Goal: Task Accomplishment & Management: Manage account settings

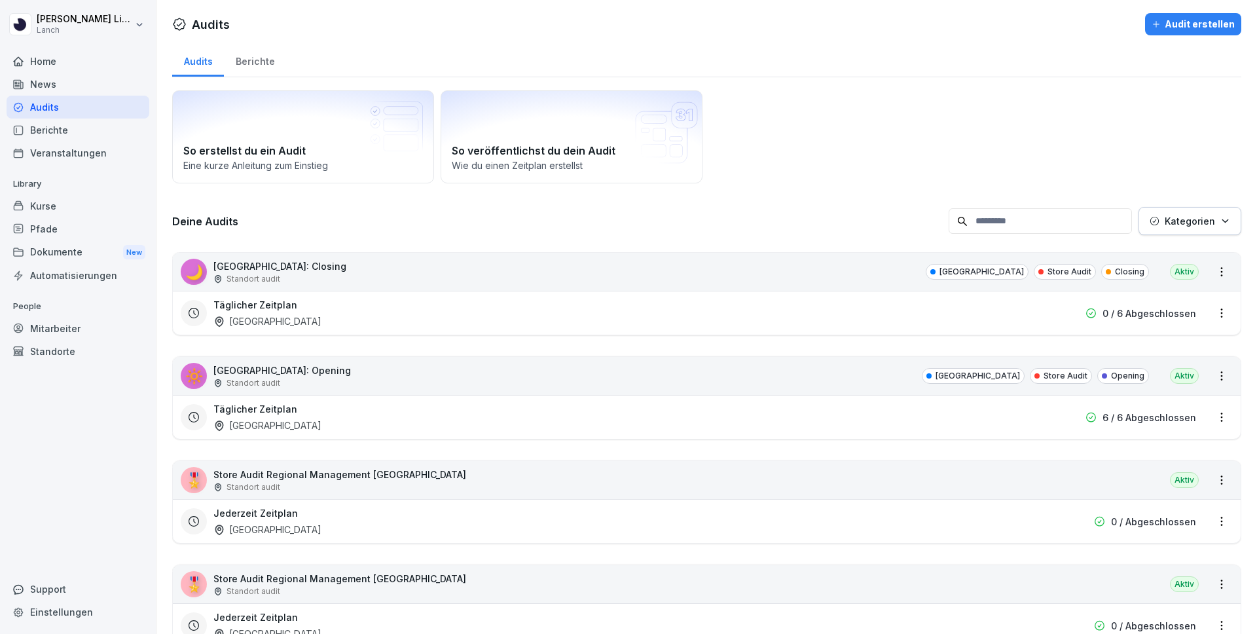
click at [69, 113] on div "Audits" at bounding box center [78, 107] width 143 height 23
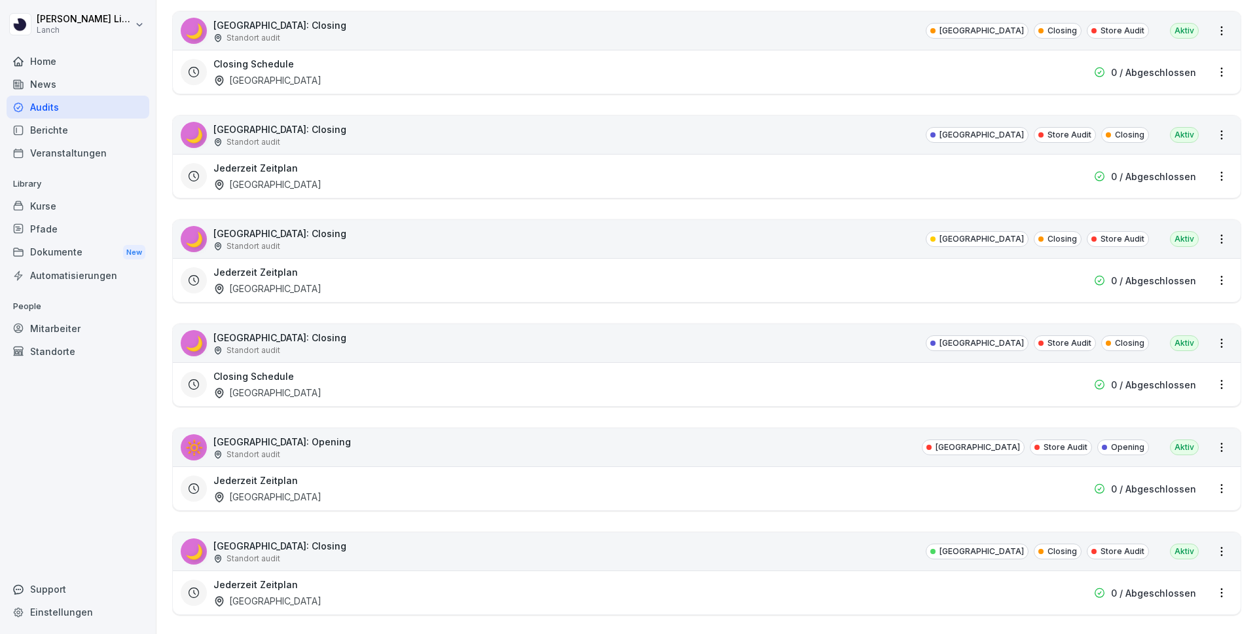
scroll to position [1172, 0]
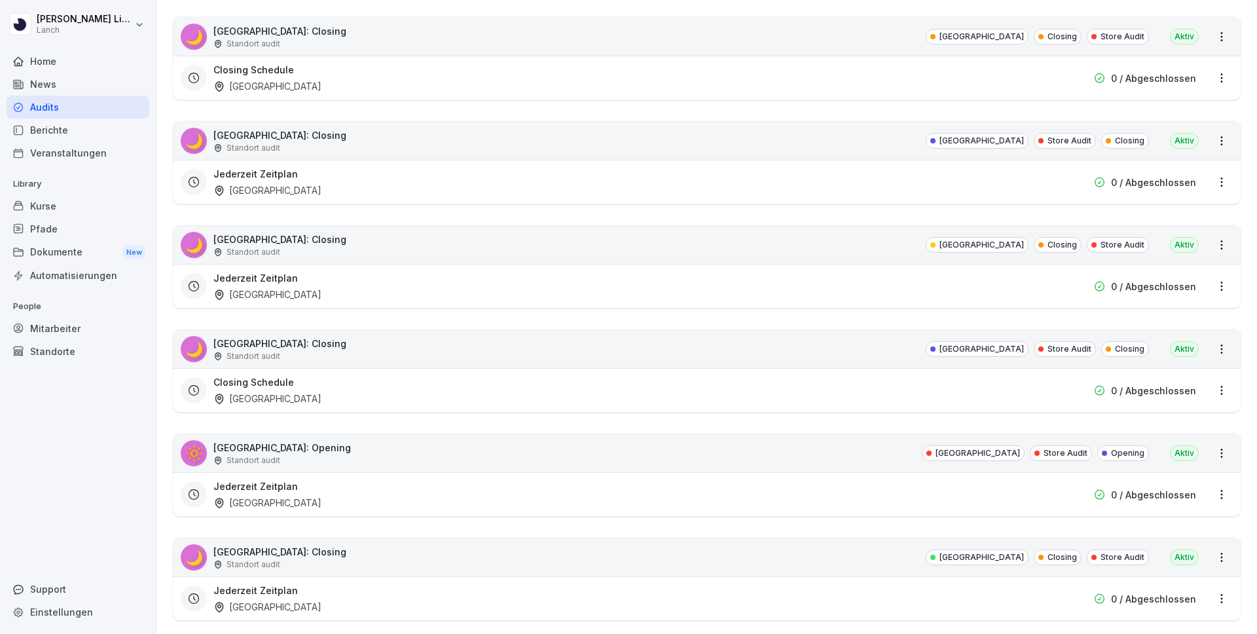
click at [256, 180] on h3 "Jederzeit Zeitplan" at bounding box center [255, 174] width 84 height 14
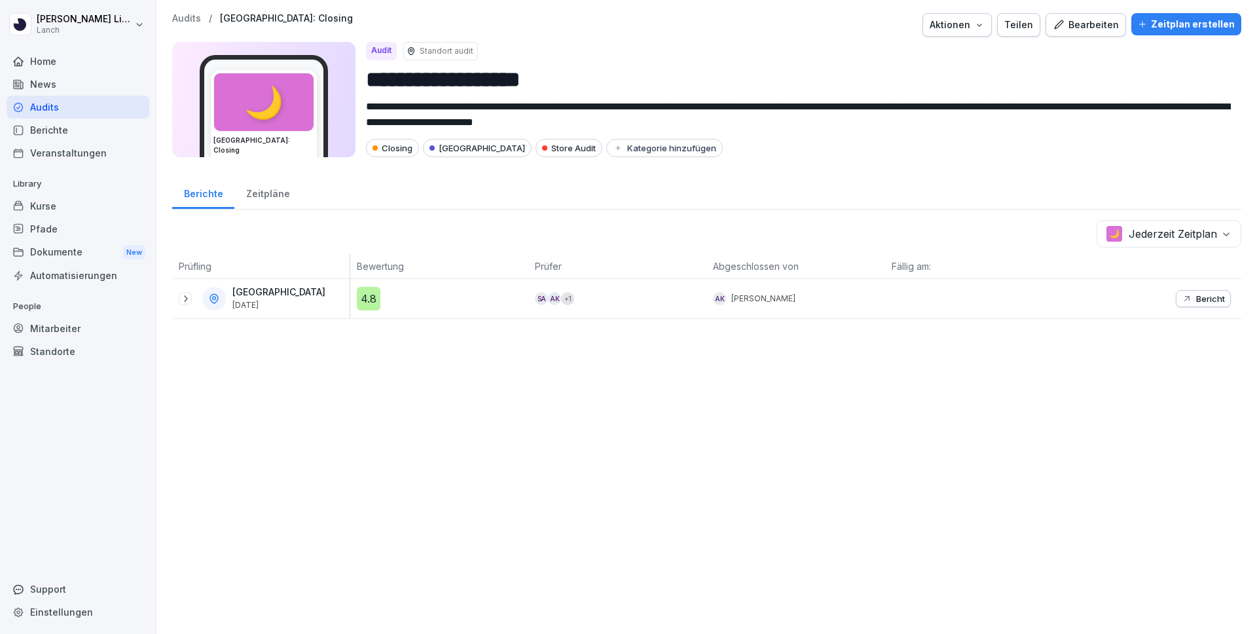
click at [183, 300] on icon at bounding box center [185, 298] width 10 height 10
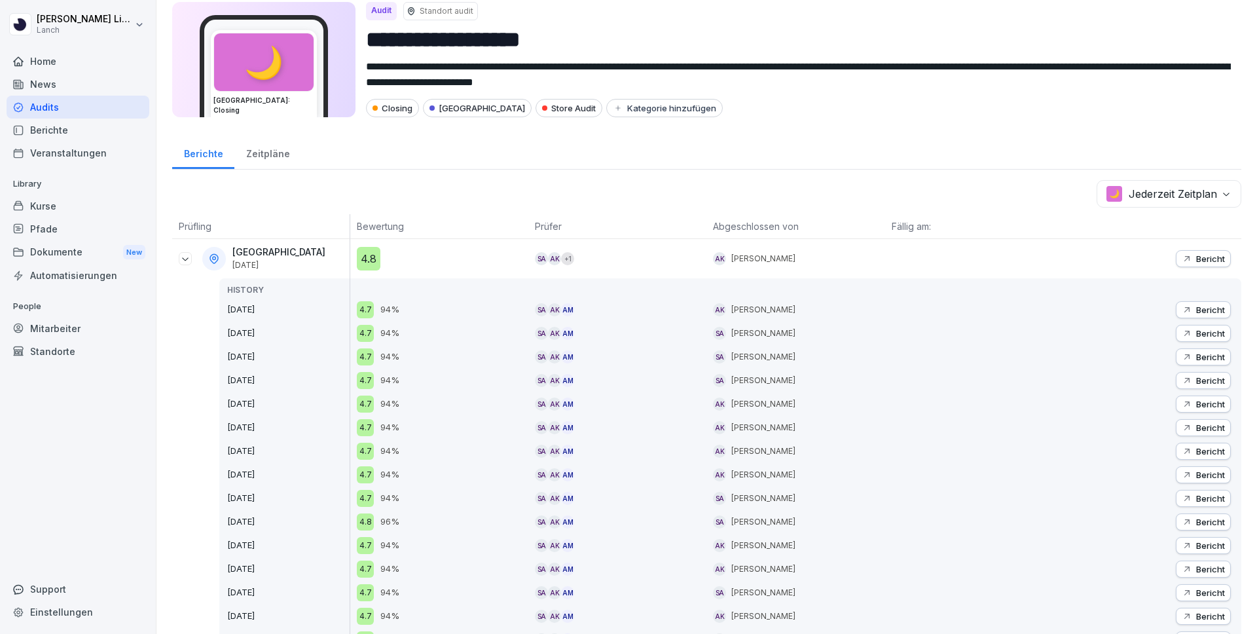
scroll to position [43, 0]
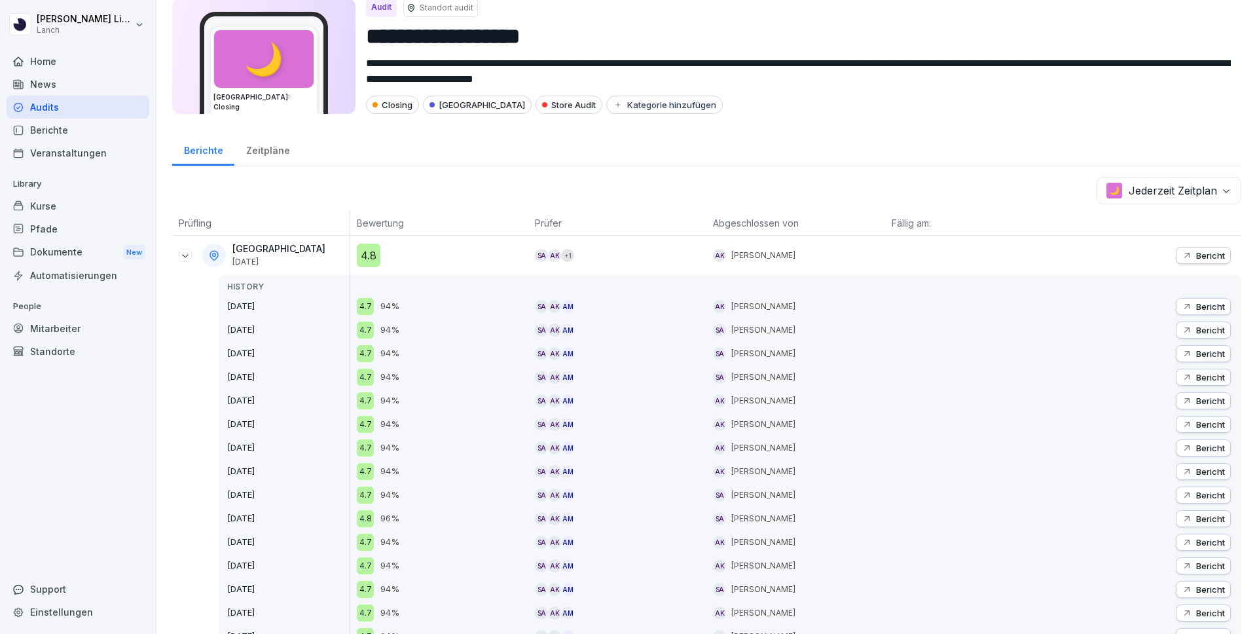
click at [1186, 305] on icon "button" at bounding box center [1187, 306] width 10 height 10
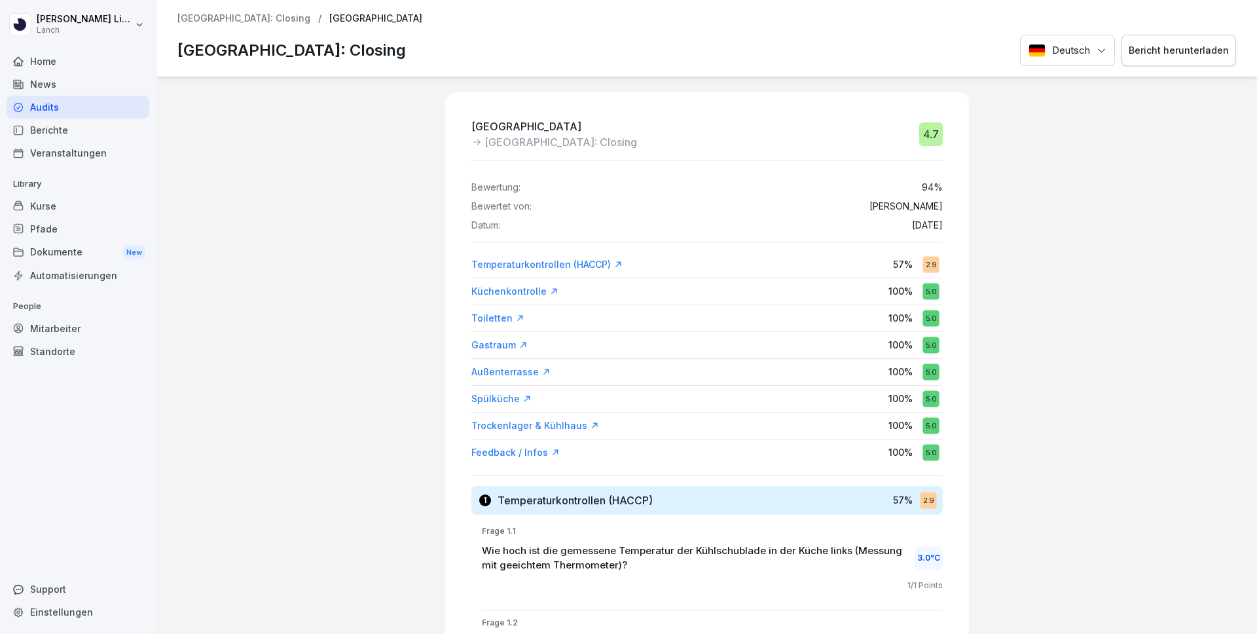
click at [515, 268] on div "Temperaturkontrollen (HACCP)" at bounding box center [546, 264] width 151 height 13
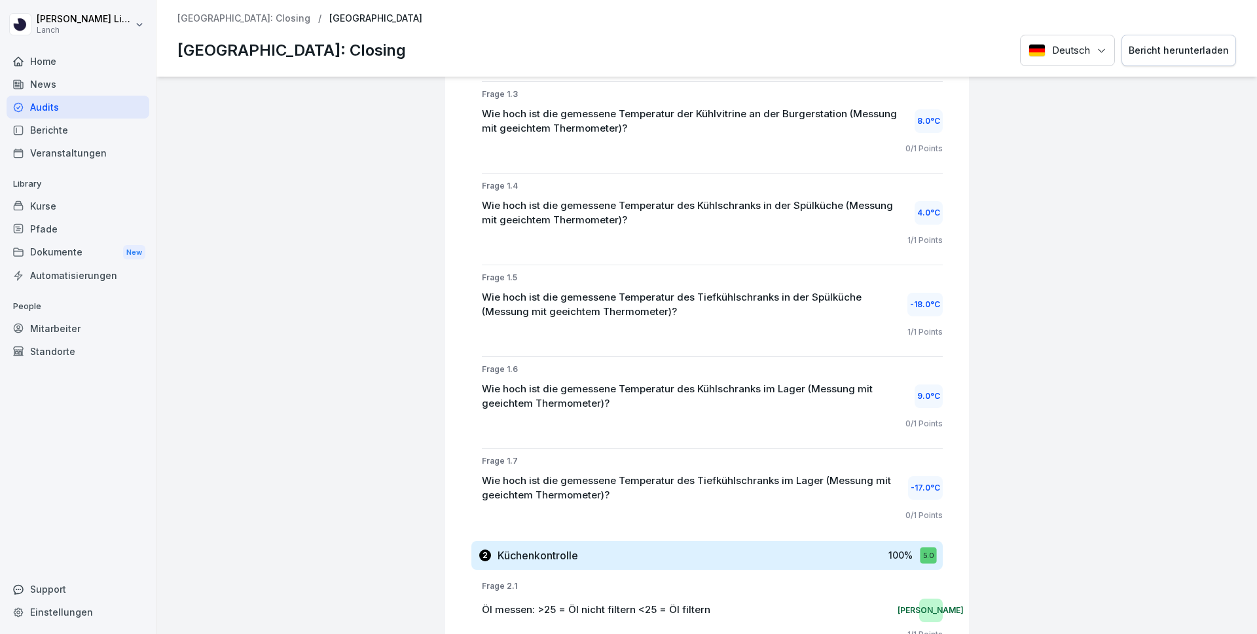
scroll to position [627, 0]
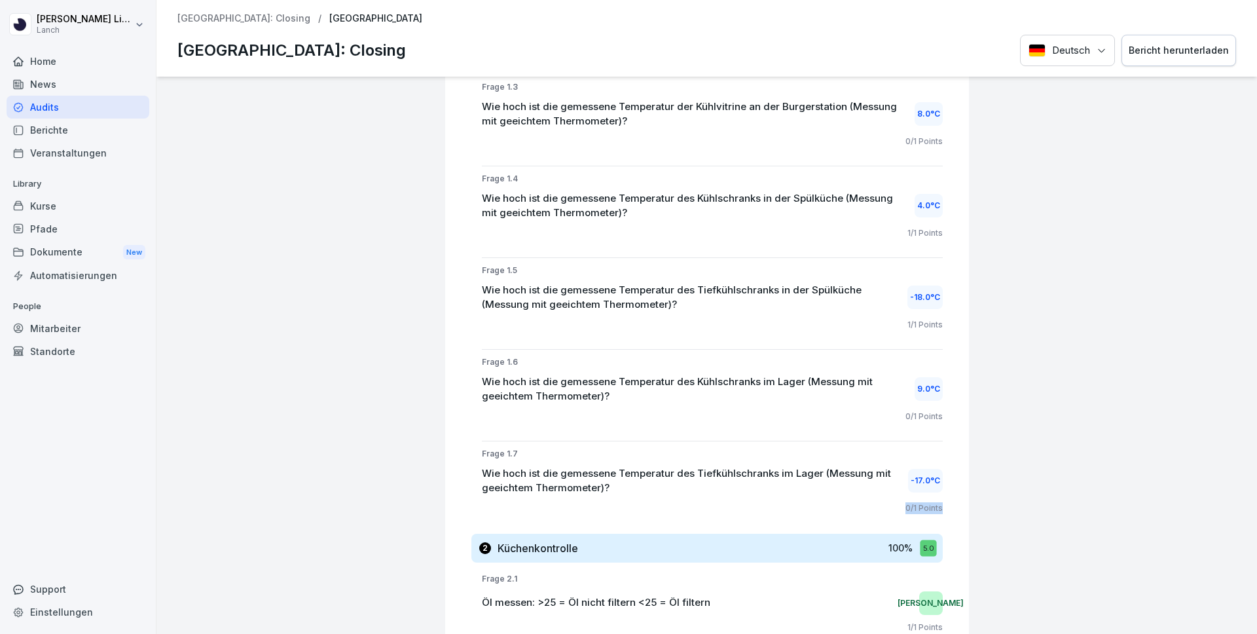
drag, startPoint x: 903, startPoint y: 509, endPoint x: 946, endPoint y: 514, distance: 43.4
click at [905, 509] on p "0 / 1 Points" at bounding box center [923, 508] width 37 height 12
drag, startPoint x: 903, startPoint y: 509, endPoint x: 950, endPoint y: 511, distance: 46.5
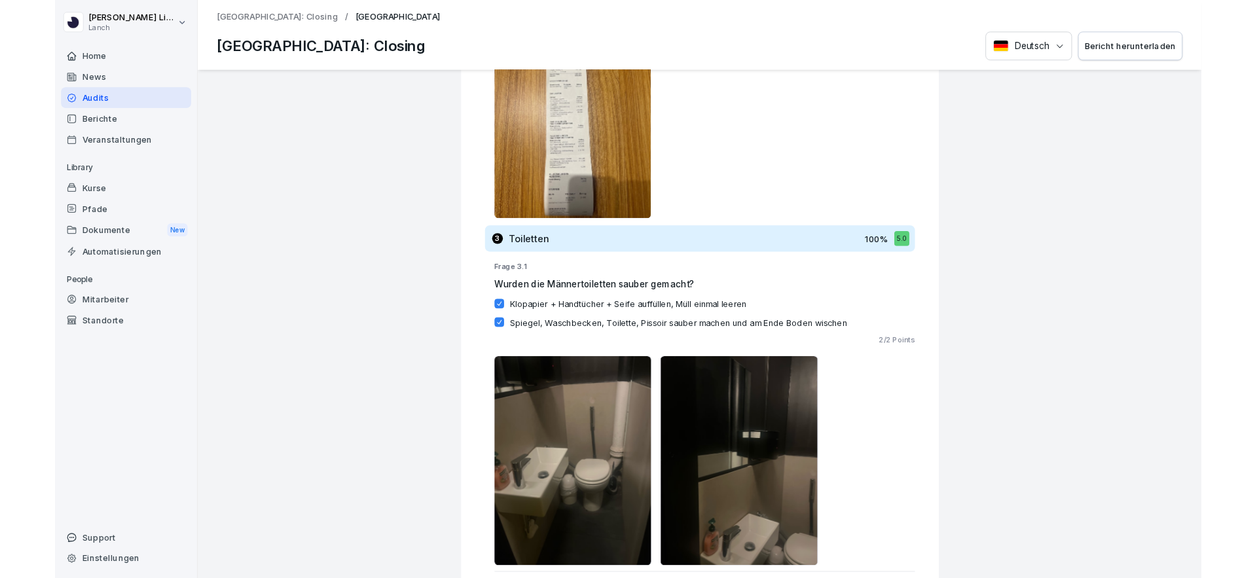
scroll to position [3258, 0]
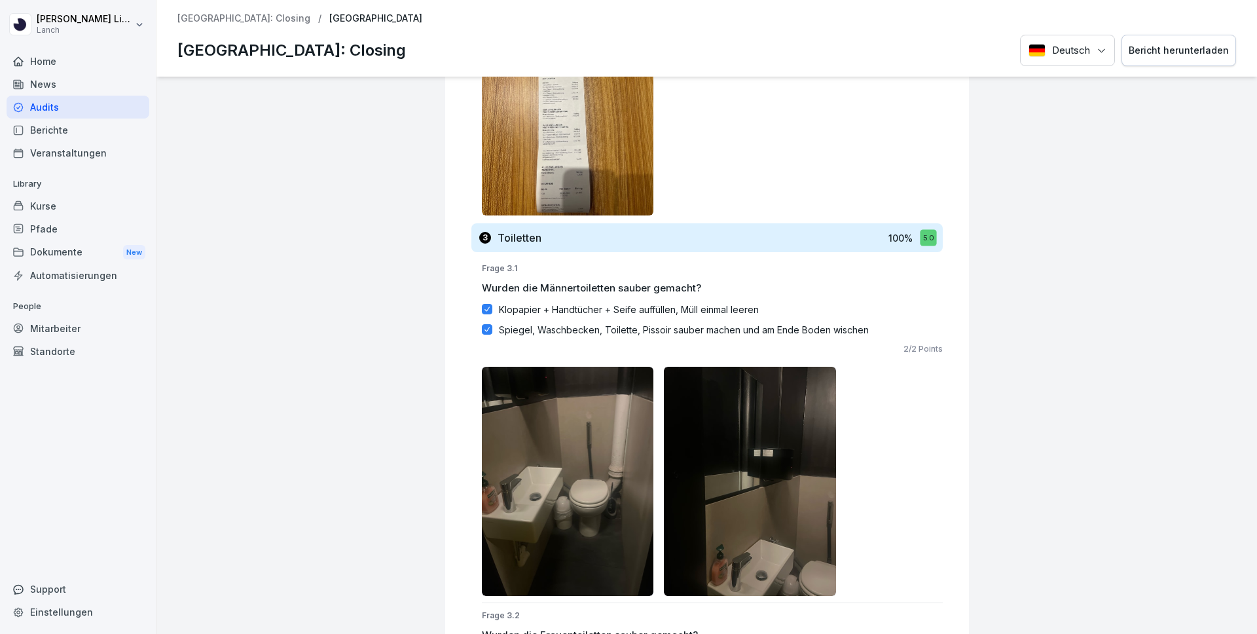
click at [43, 254] on div "Dokumente New" at bounding box center [78, 252] width 143 height 24
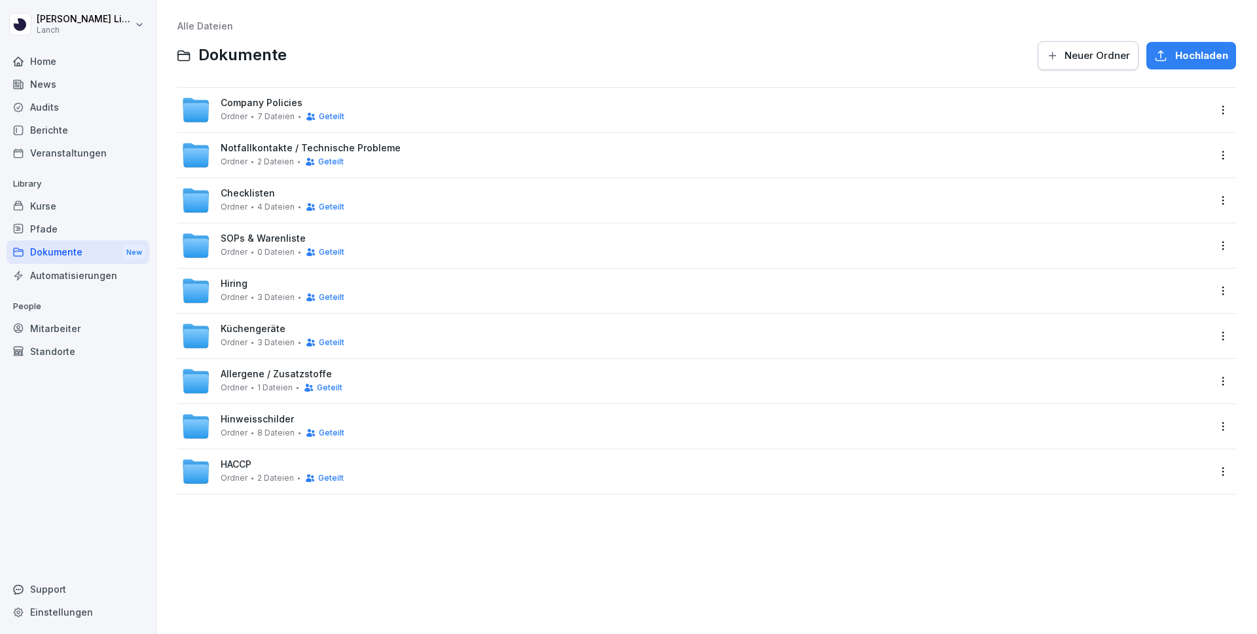
click at [248, 385] on div "Ordner 1 Dateien Geteilt" at bounding box center [282, 387] width 122 height 10
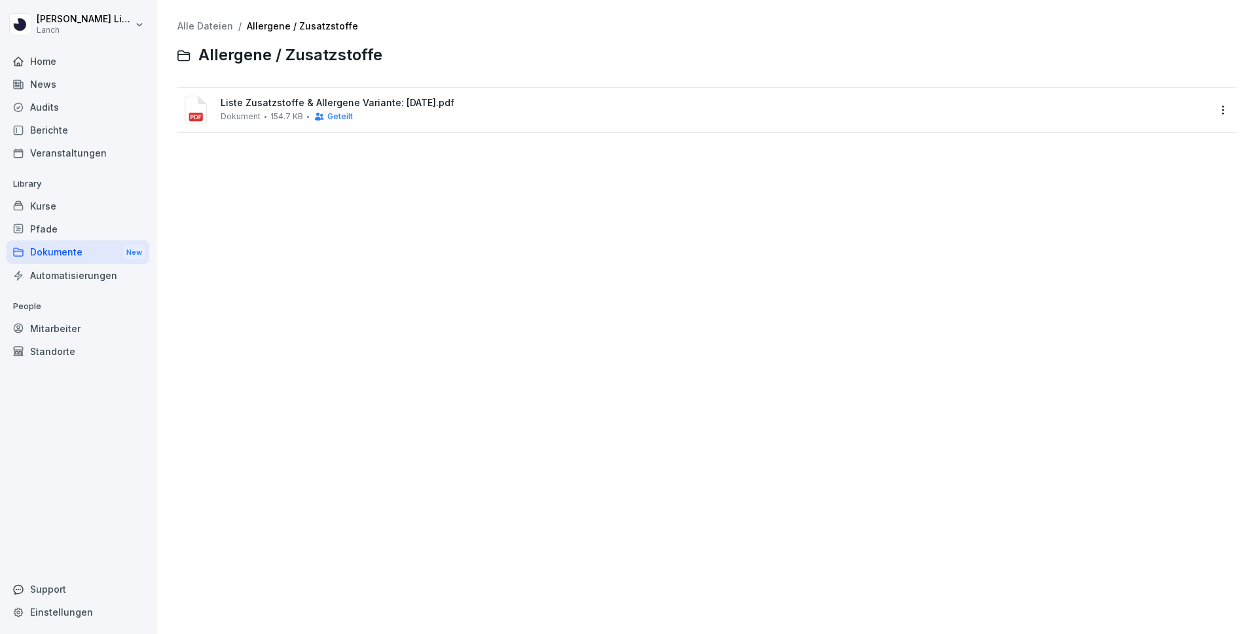
click at [353, 88] on div "Liste Zusatzstoffe & Allergene Variante: 25.06.25.pdf Dokument 154.7 KB Geteilt" at bounding box center [706, 110] width 1059 height 45
click at [331, 103] on span "Liste Zusatzstoffe & Allergene Variante: 25.06.25.pdf" at bounding box center [715, 103] width 988 height 11
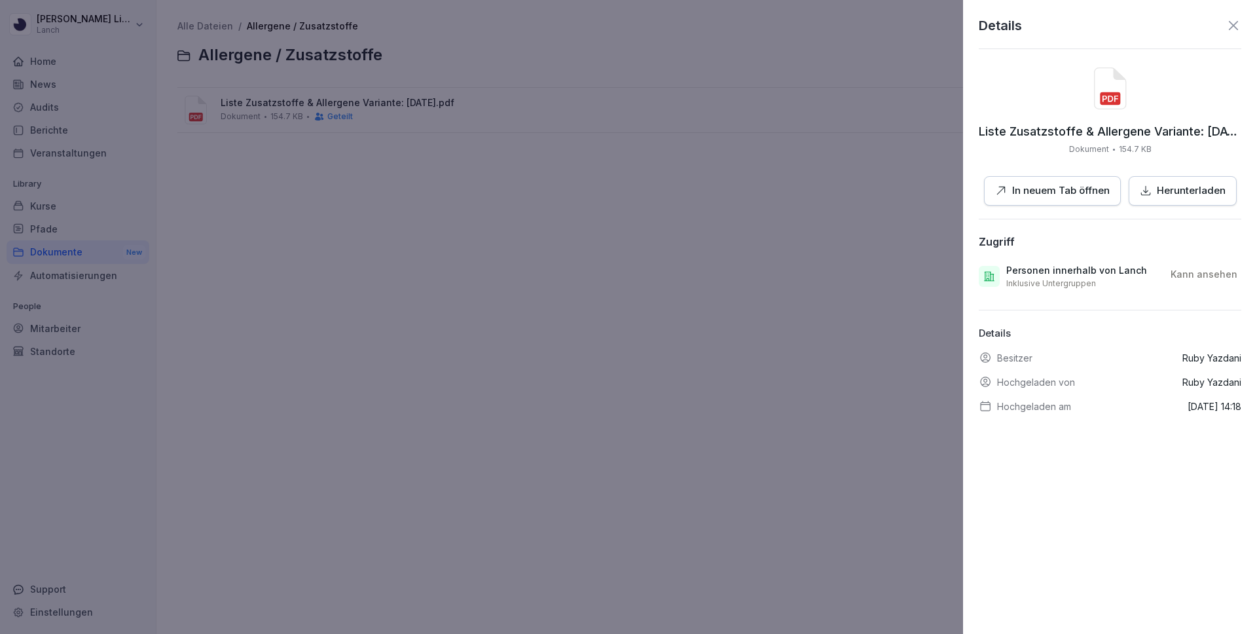
click at [1106, 192] on p "In neuem Tab öffnen" at bounding box center [1061, 190] width 98 height 15
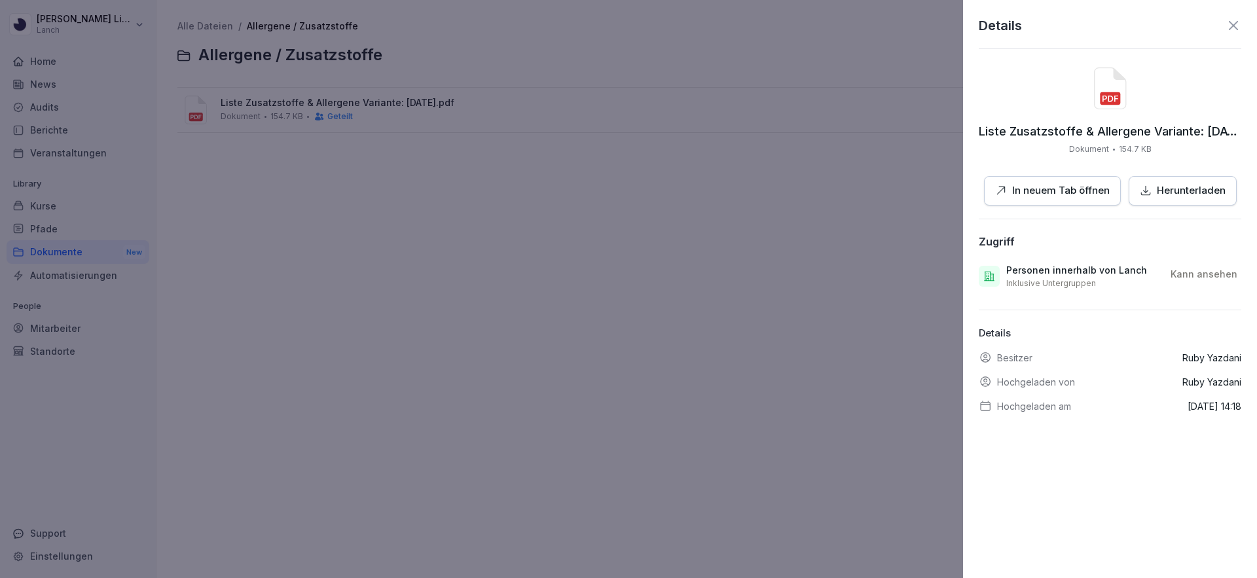
click at [254, 221] on div at bounding box center [628, 289] width 1257 height 578
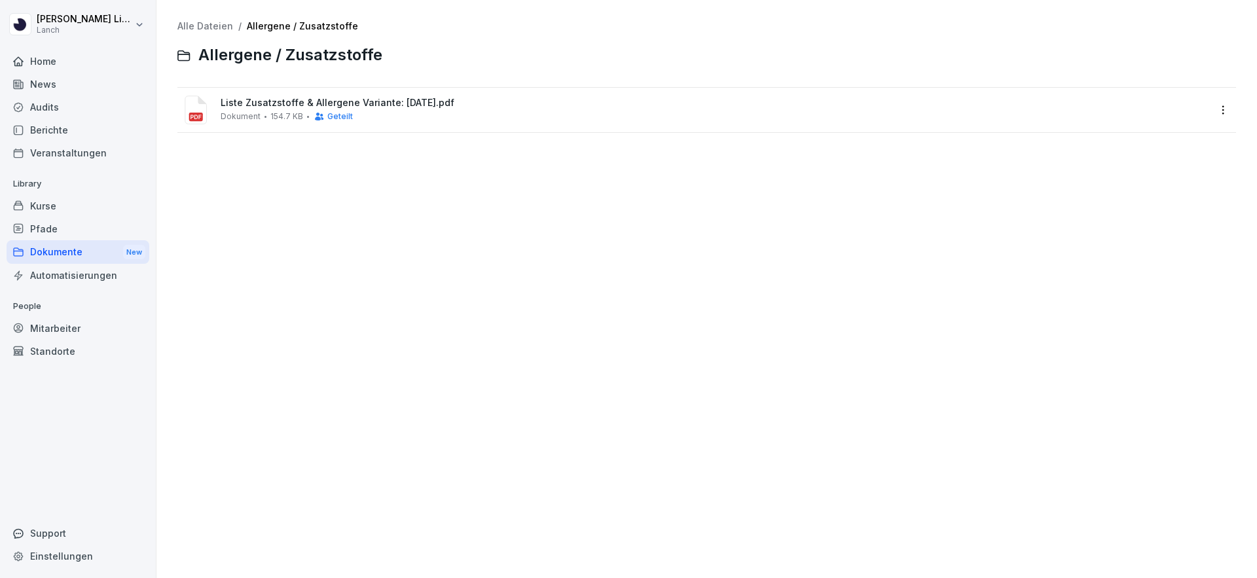
click at [20, 22] on html "Julian Liebhold Lanch Home News Audits Berichte Veranstaltungen Library Kurse P…" at bounding box center [628, 289] width 1257 height 578
click at [214, 213] on html "Julian Liebhold Lanch Home News Audits Berichte Veranstaltungen Library Kurse P…" at bounding box center [628, 289] width 1257 height 578
click at [92, 33] on html "Julian Liebhold Lanch Home News Audits Berichte Veranstaltungen Library Kurse P…" at bounding box center [628, 289] width 1257 height 578
click at [84, 90] on div "Abmelden" at bounding box center [84, 83] width 130 height 24
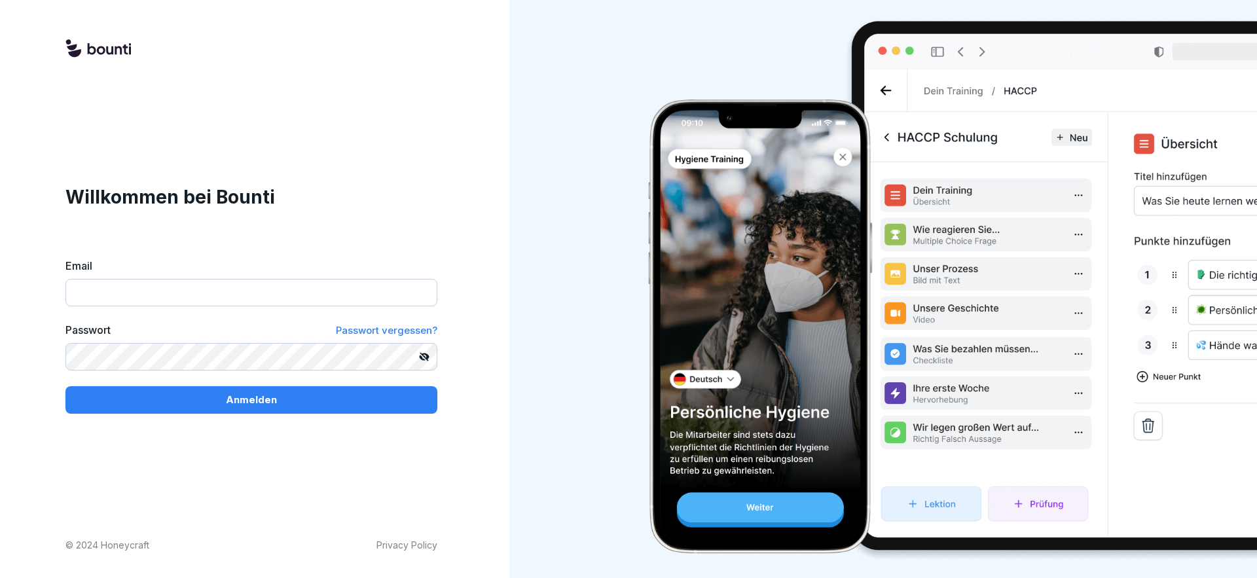
click at [221, 297] on input "Email" at bounding box center [251, 292] width 372 height 27
type input "**********"
click at [279, 404] on div "Anmelden" at bounding box center [251, 400] width 351 height 14
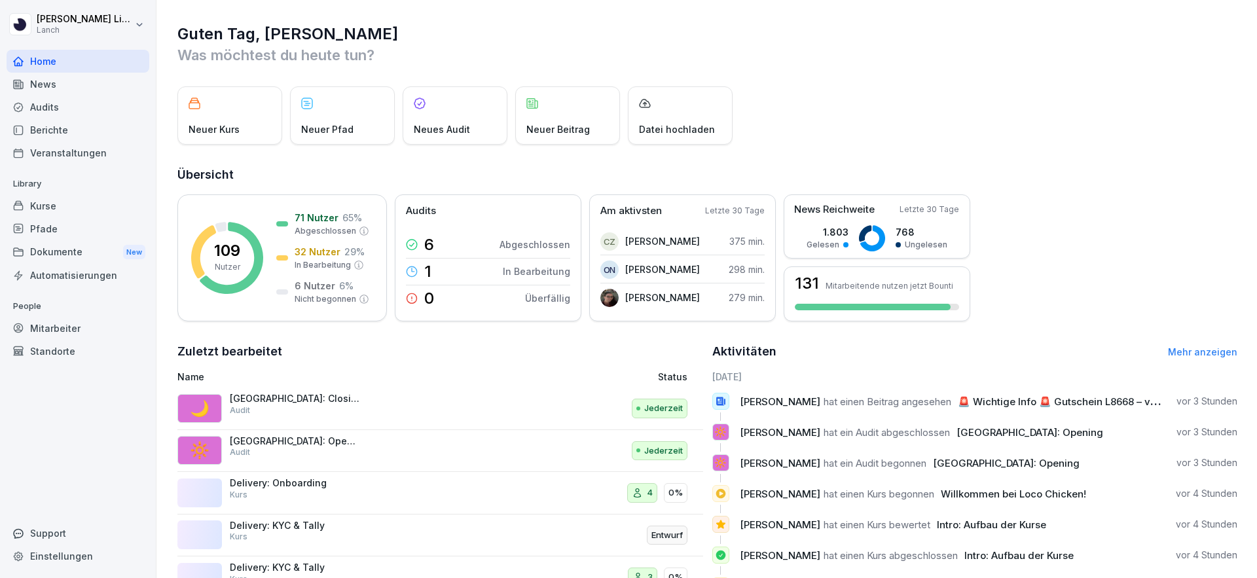
click at [61, 26] on html "[PERSON_NAME] Home News Audits Berichte Veranstaltungen Library Kurse Pfade Dok…" at bounding box center [628, 289] width 1257 height 578
click at [46, 78] on div "Abmelden" at bounding box center [84, 83] width 130 height 24
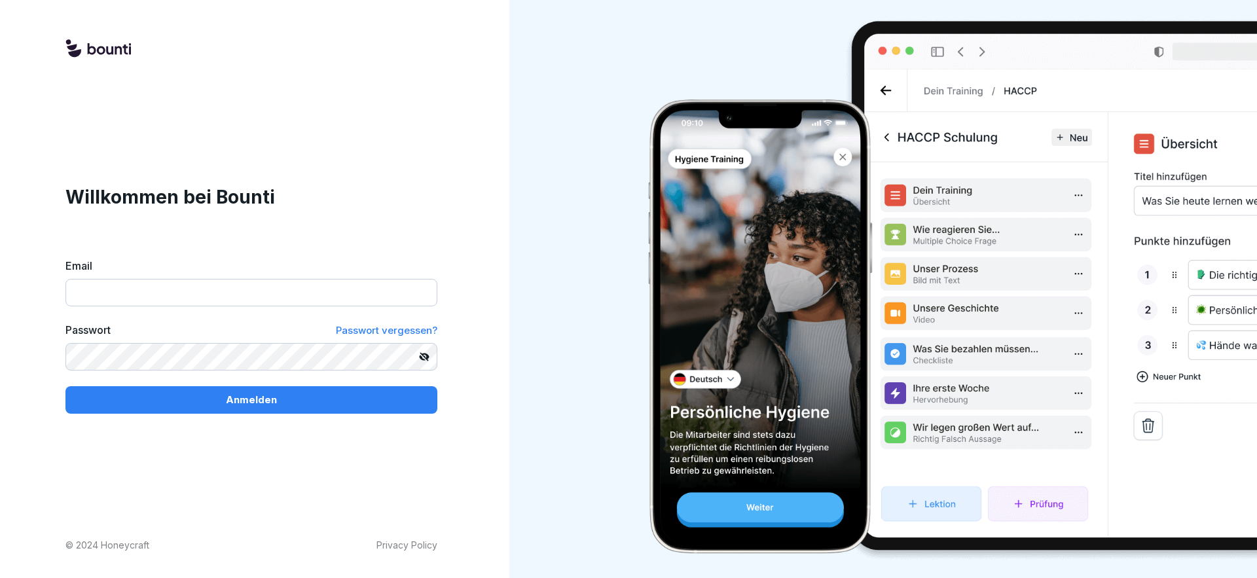
click at [159, 285] on input "Email" at bounding box center [251, 292] width 372 height 27
click at [289, 294] on input "Email" at bounding box center [251, 292] width 372 height 27
type input "**********"
click at [256, 405] on p "Anmelden" at bounding box center [251, 400] width 51 height 14
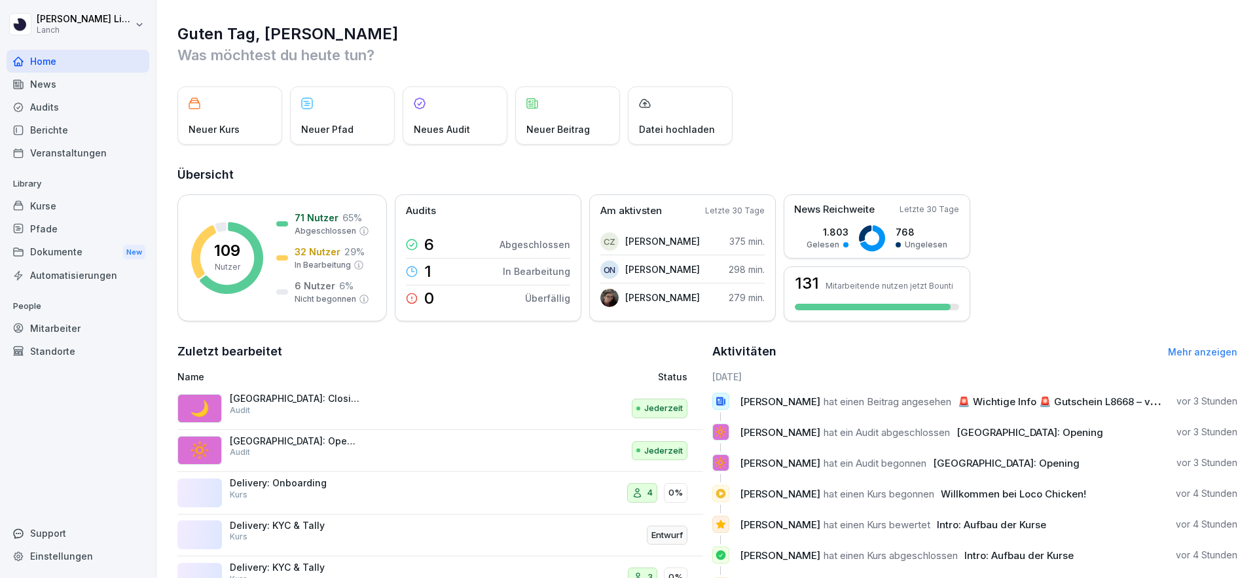
click at [57, 79] on div "News" at bounding box center [78, 84] width 143 height 23
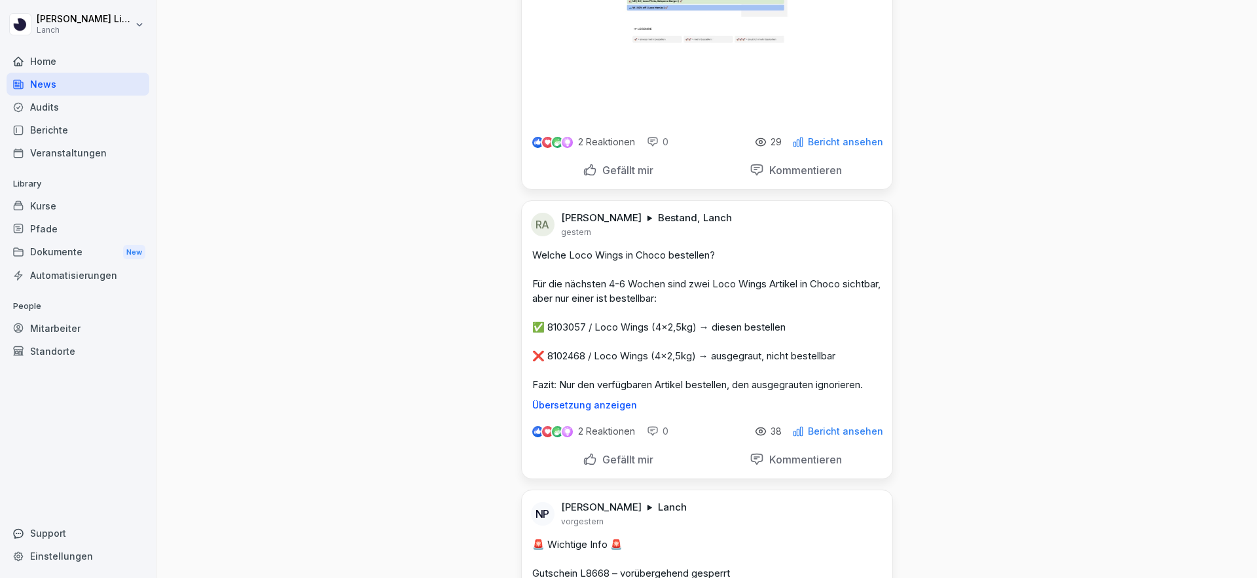
scroll to position [647, 0]
click at [39, 329] on div "Mitarbeiter" at bounding box center [78, 328] width 143 height 23
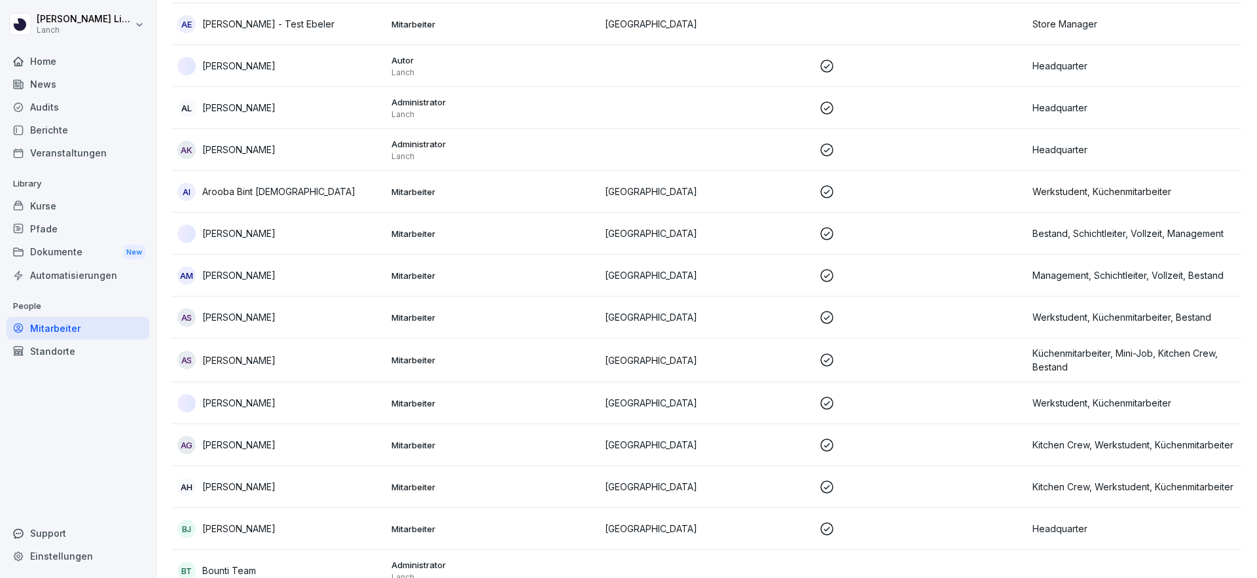
scroll to position [13, 0]
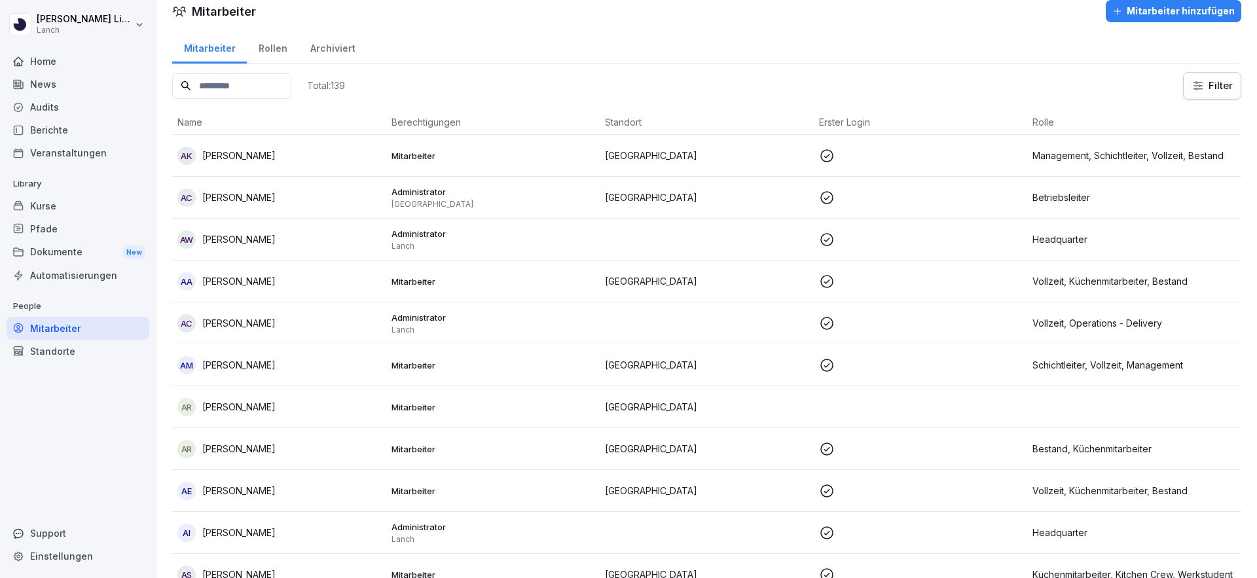
click at [238, 90] on input at bounding box center [231, 86] width 119 height 26
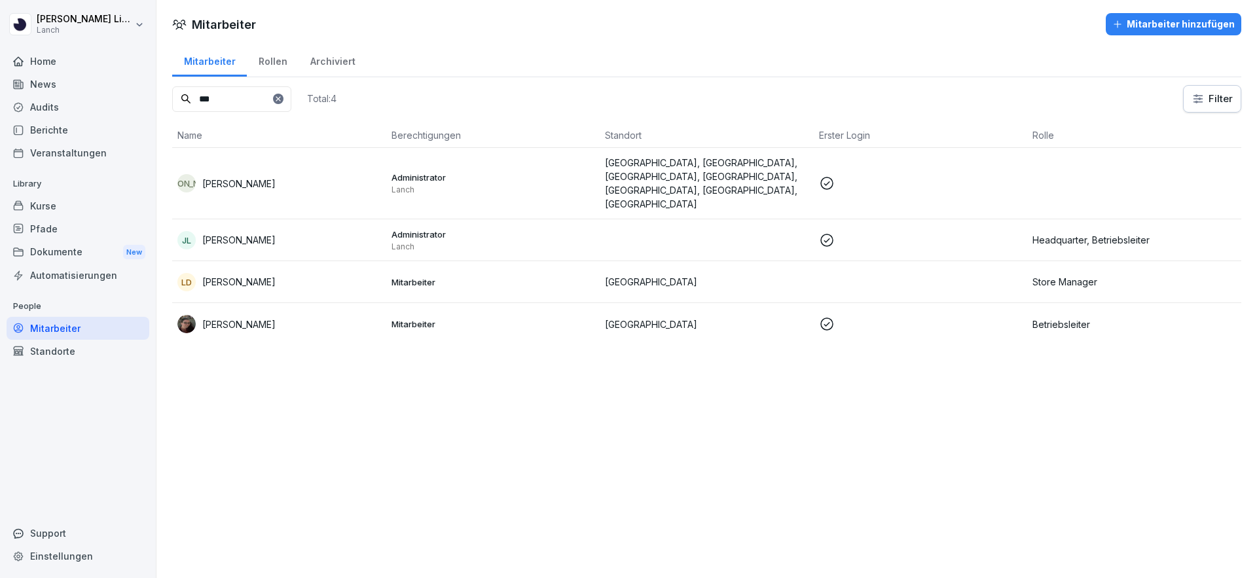
type input "***"
click at [256, 268] on td "LD [PERSON_NAME]" at bounding box center [279, 282] width 214 height 42
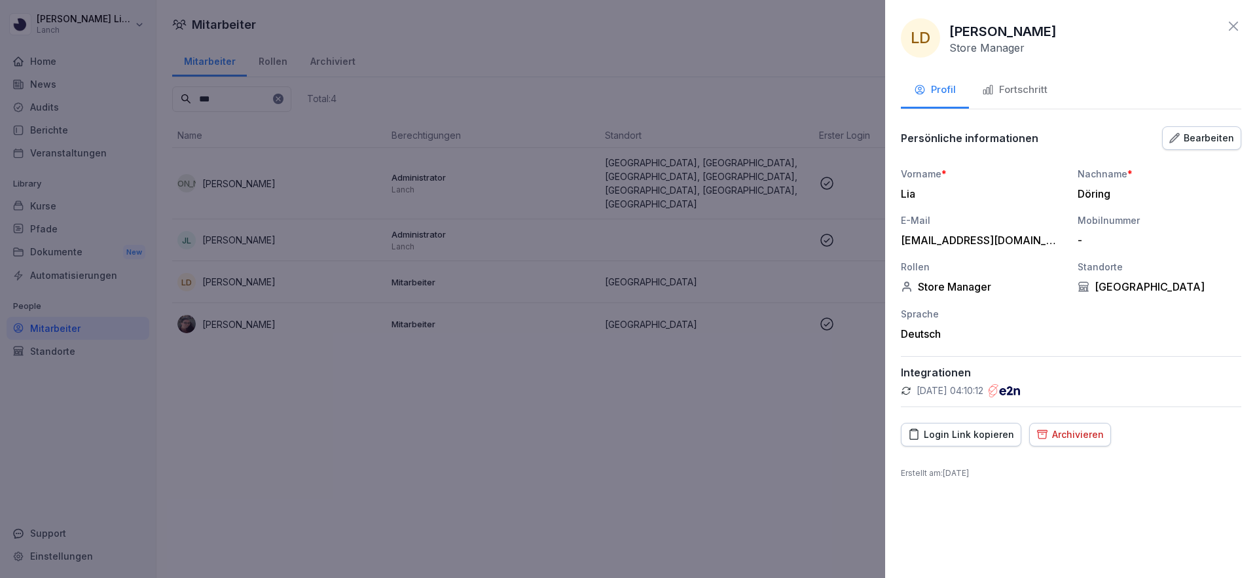
click at [958, 434] on div "Login Link kopieren" at bounding box center [961, 434] width 106 height 14
